Goal: Complete application form

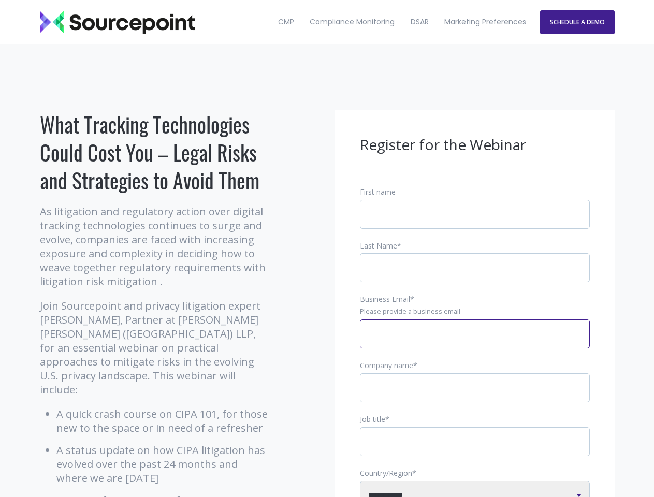
click at [475, 342] on input "Business Email *" at bounding box center [475, 334] width 230 height 29
